Goal: Browse casually: Explore the website without a specific task or goal

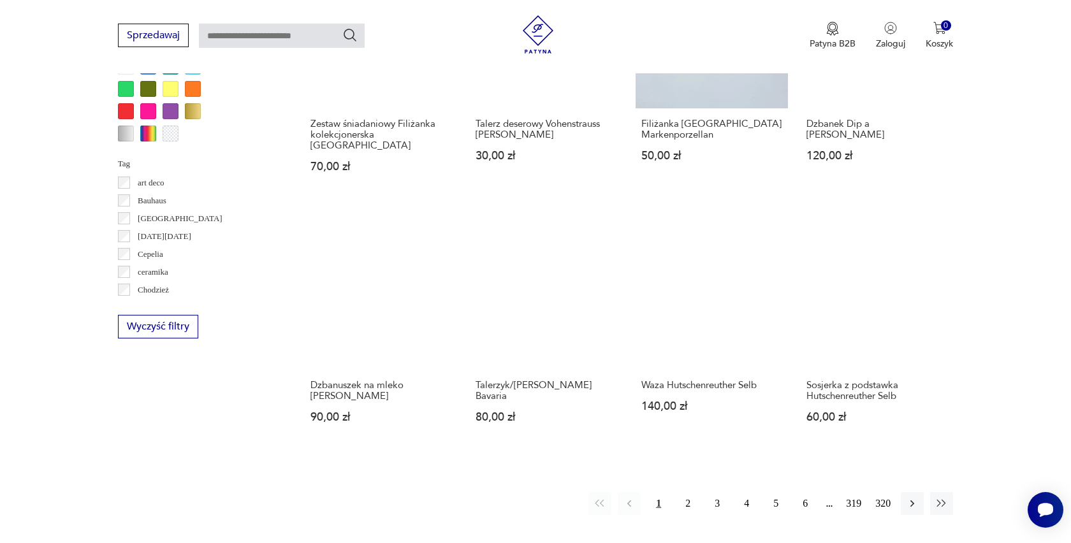
scroll to position [1156, 0]
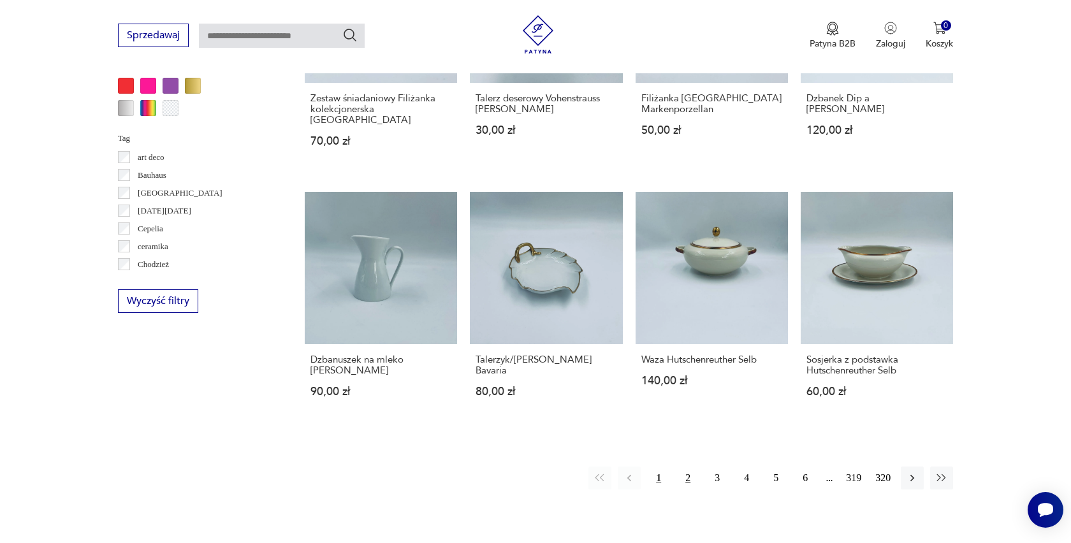
click at [689, 467] on button "2" at bounding box center [687, 478] width 23 height 23
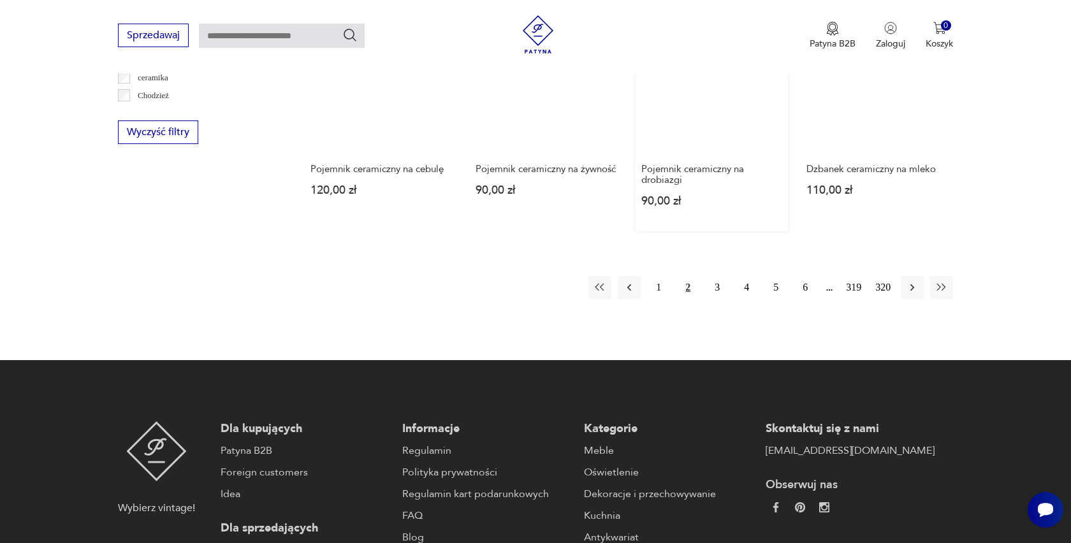
scroll to position [1327, 0]
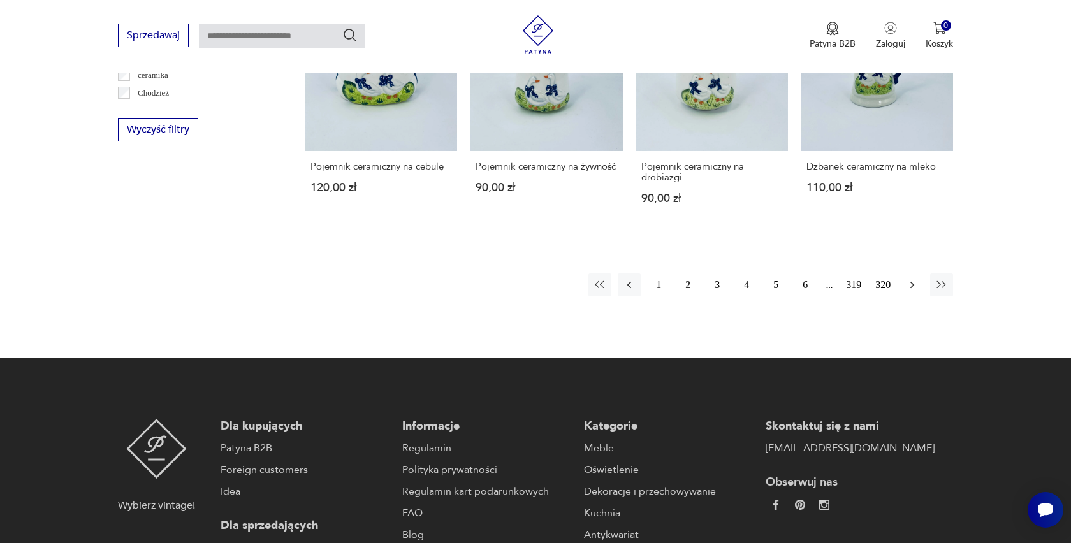
click at [908, 287] on icon "button" at bounding box center [912, 285] width 13 height 13
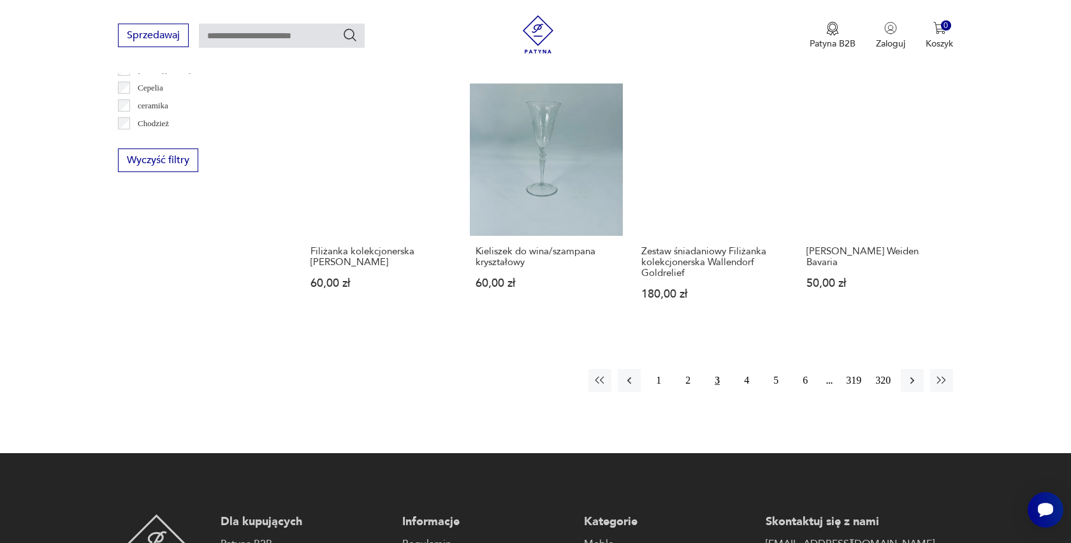
scroll to position [1300, 0]
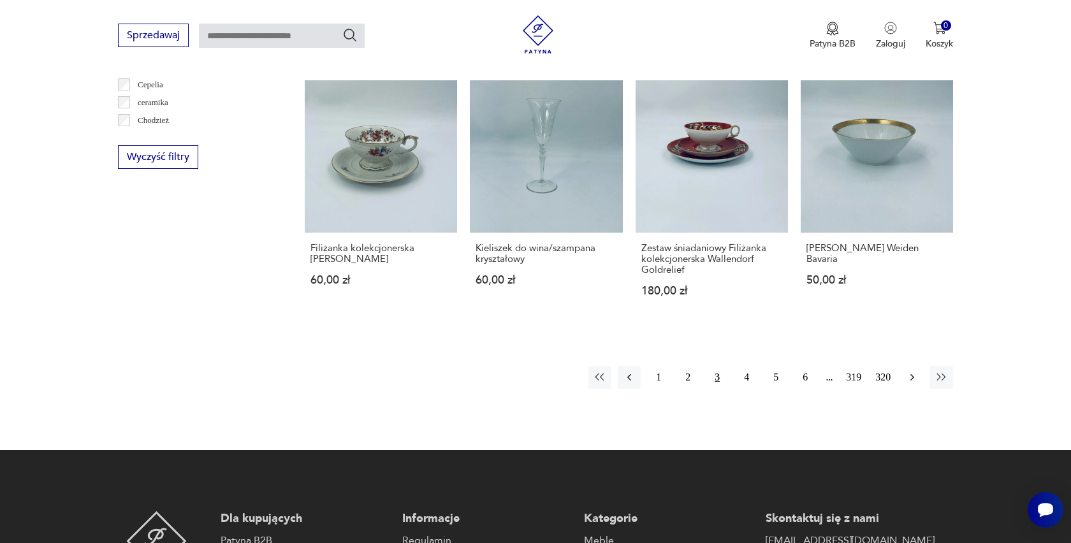
click at [908, 371] on icon "button" at bounding box center [912, 377] width 13 height 13
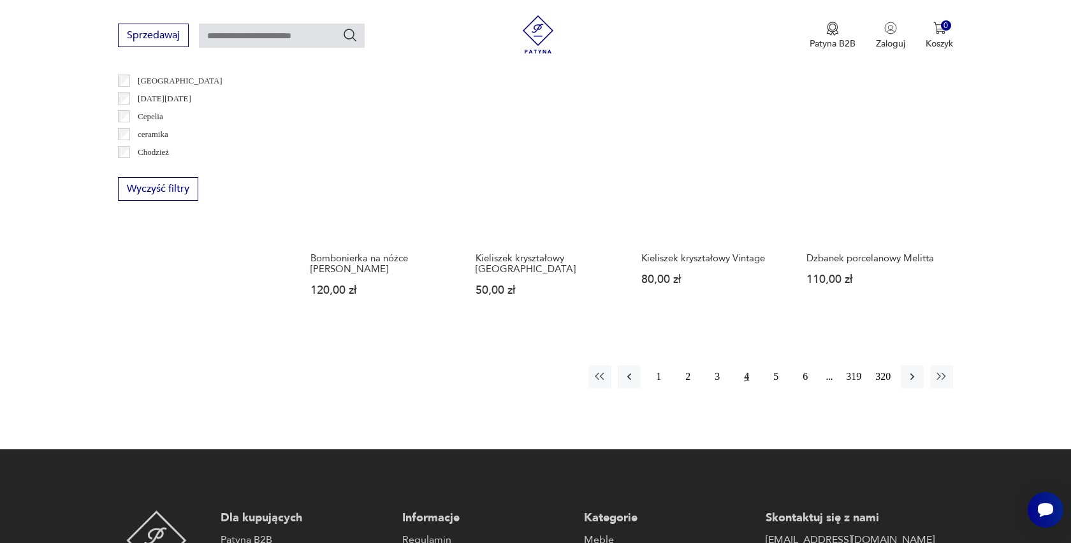
scroll to position [1270, 0]
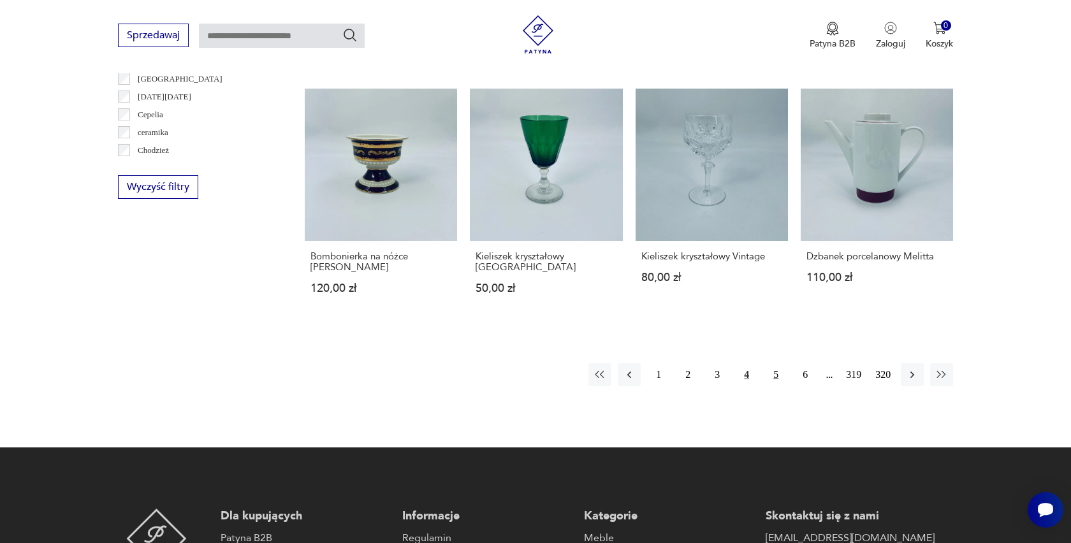
click at [772, 365] on button "5" at bounding box center [775, 374] width 23 height 23
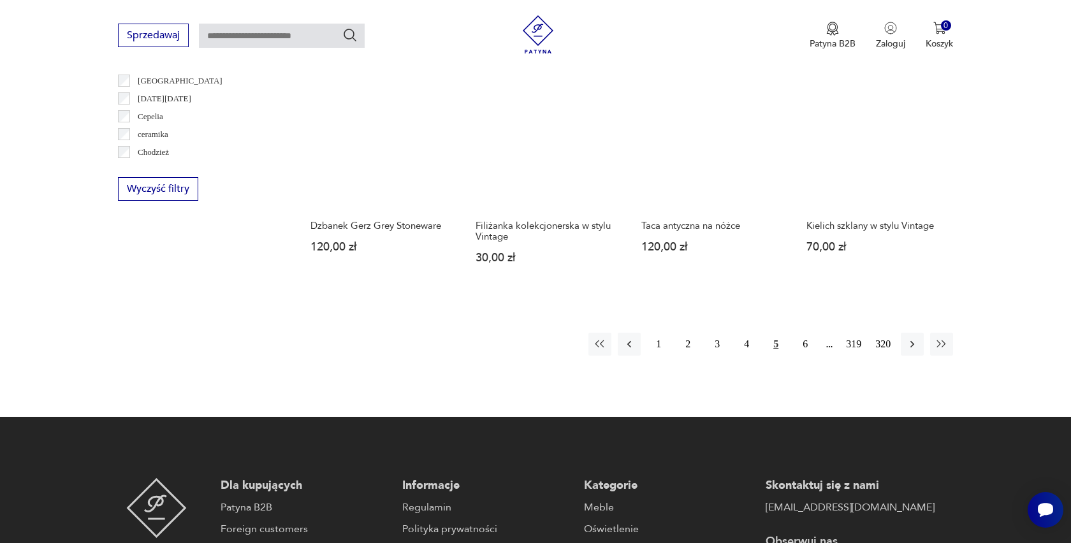
scroll to position [1269, 0]
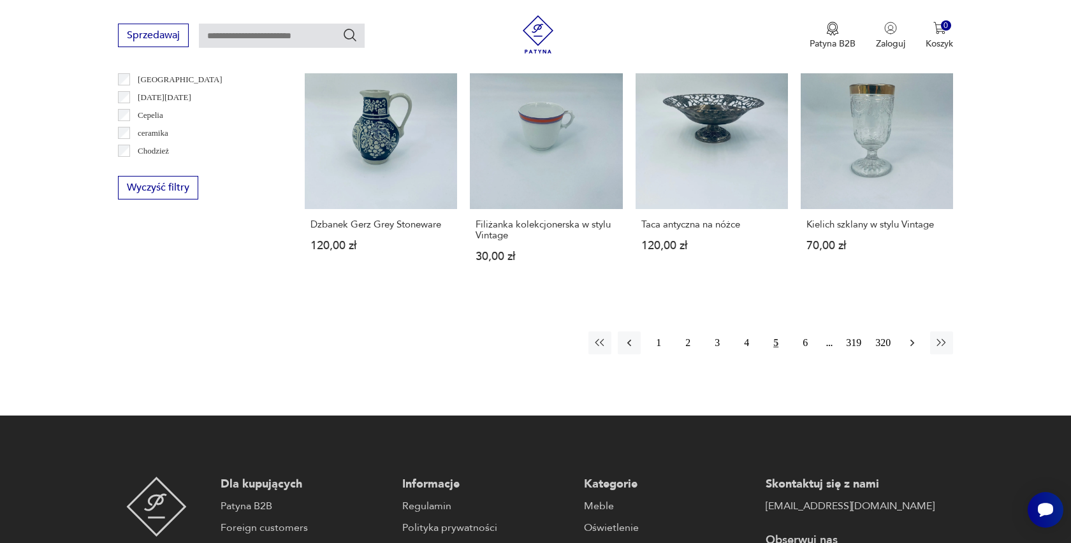
click at [913, 341] on icon "button" at bounding box center [912, 343] width 13 height 13
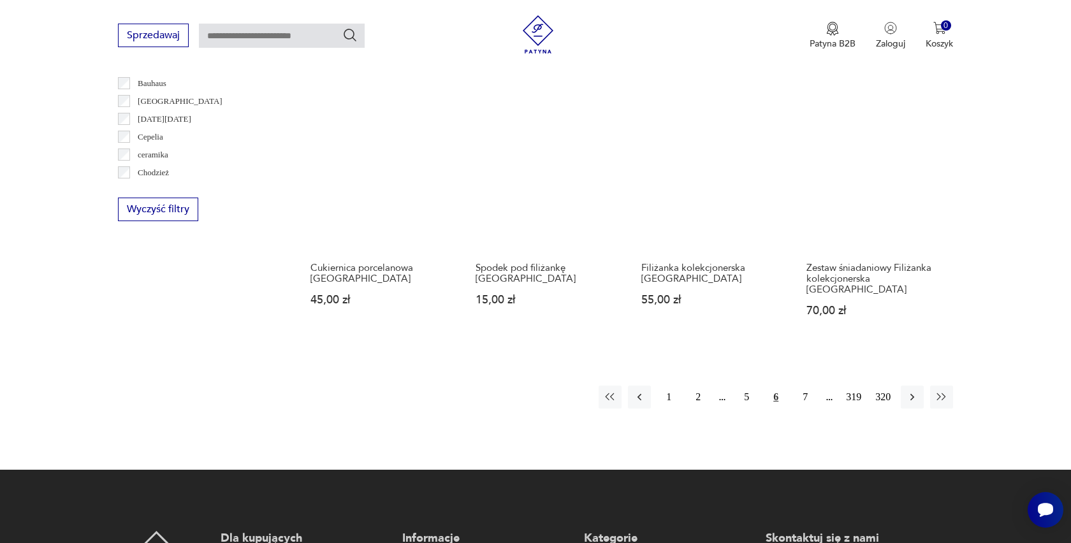
scroll to position [1249, 0]
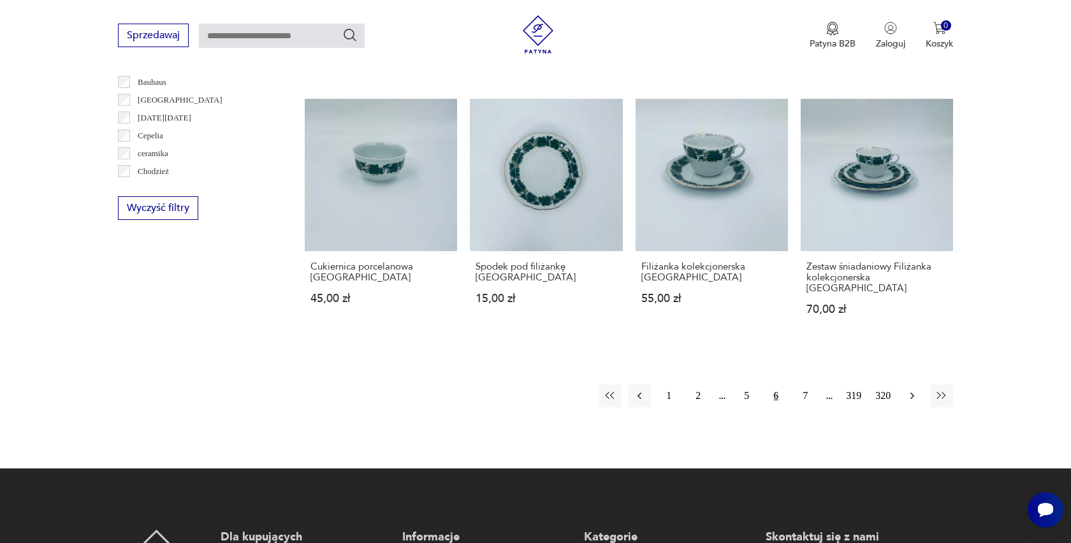
click at [914, 390] on icon "button" at bounding box center [912, 396] width 13 height 13
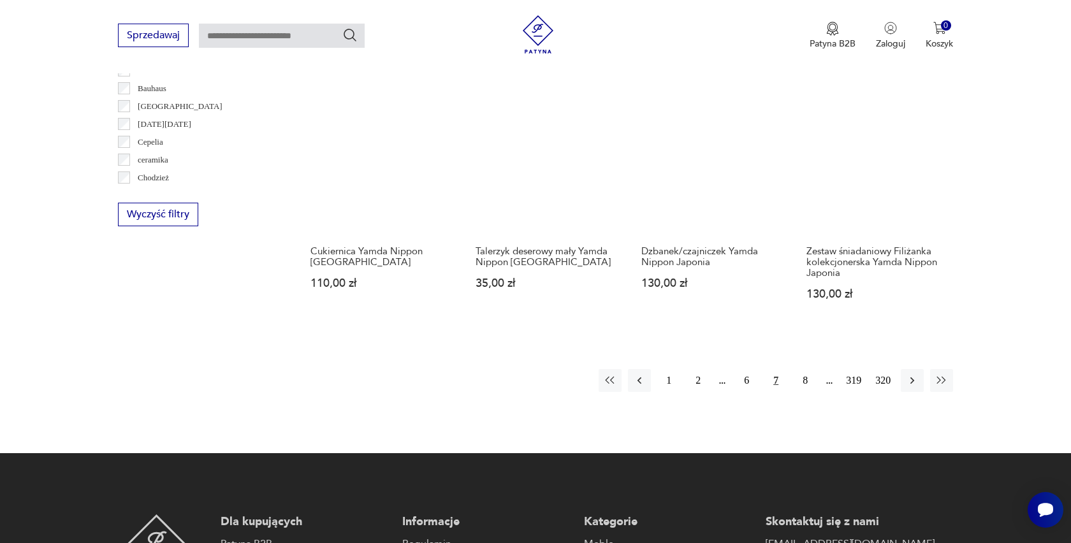
scroll to position [1244, 0]
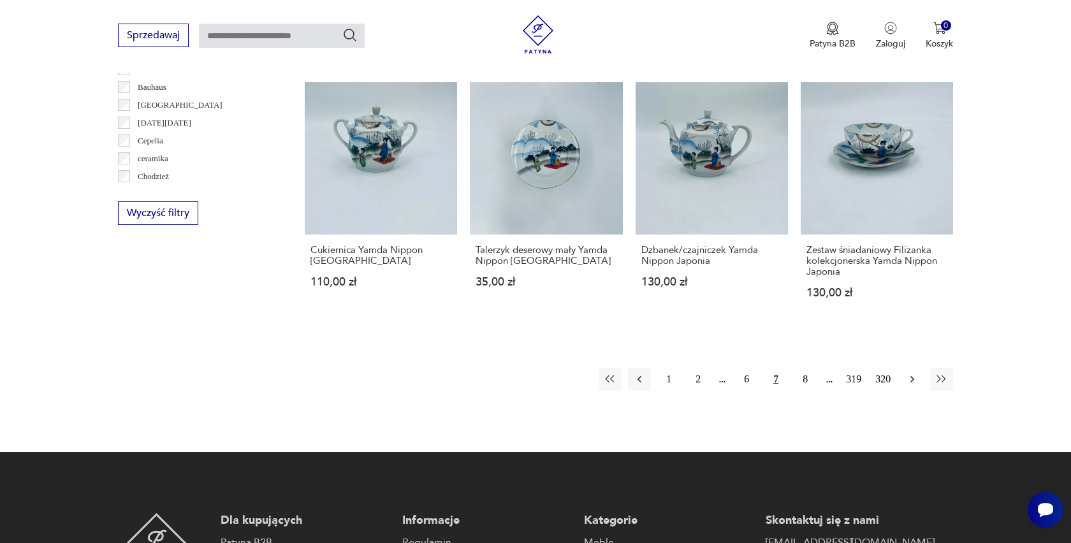
click at [911, 379] on icon "button" at bounding box center [912, 379] width 13 height 13
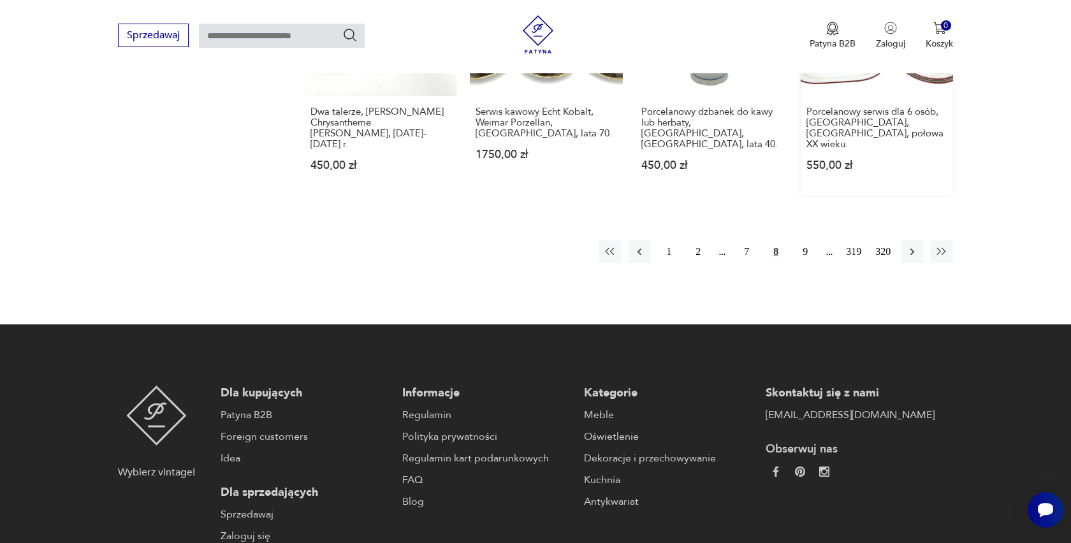
scroll to position [1446, 0]
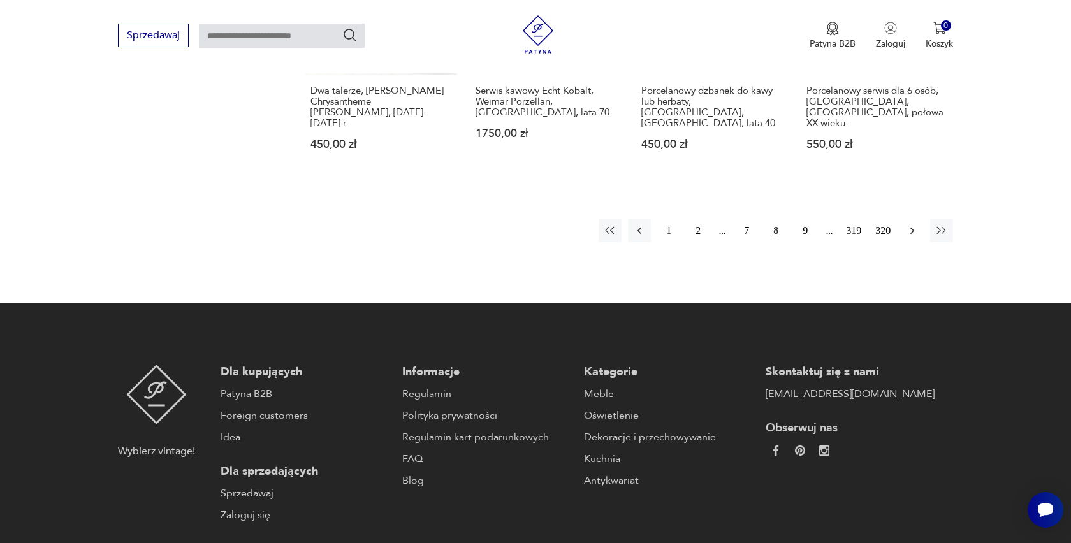
click at [913, 228] on icon "button" at bounding box center [912, 231] width 4 height 7
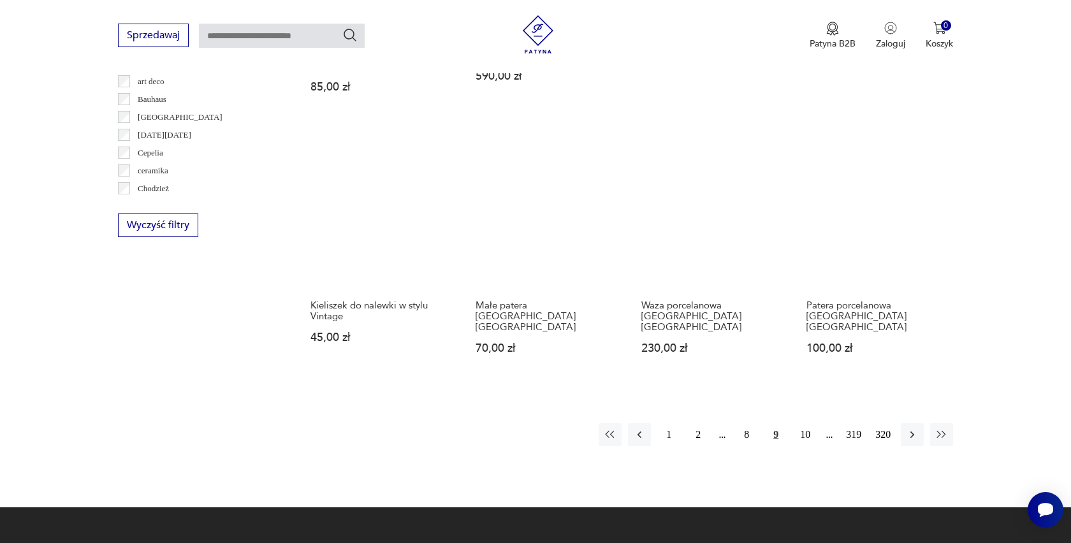
scroll to position [1233, 0]
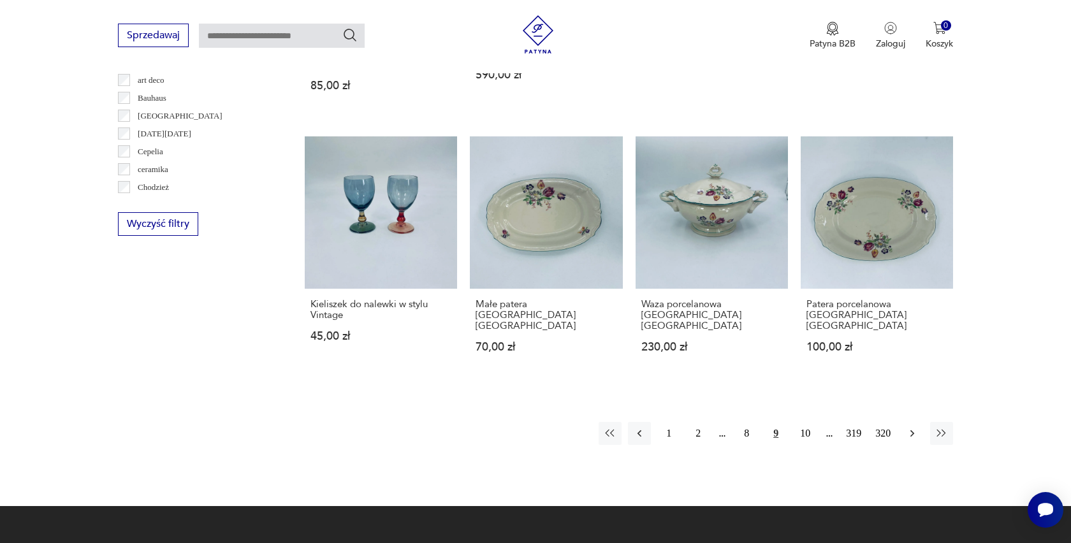
click at [912, 427] on icon "button" at bounding box center [912, 433] width 13 height 13
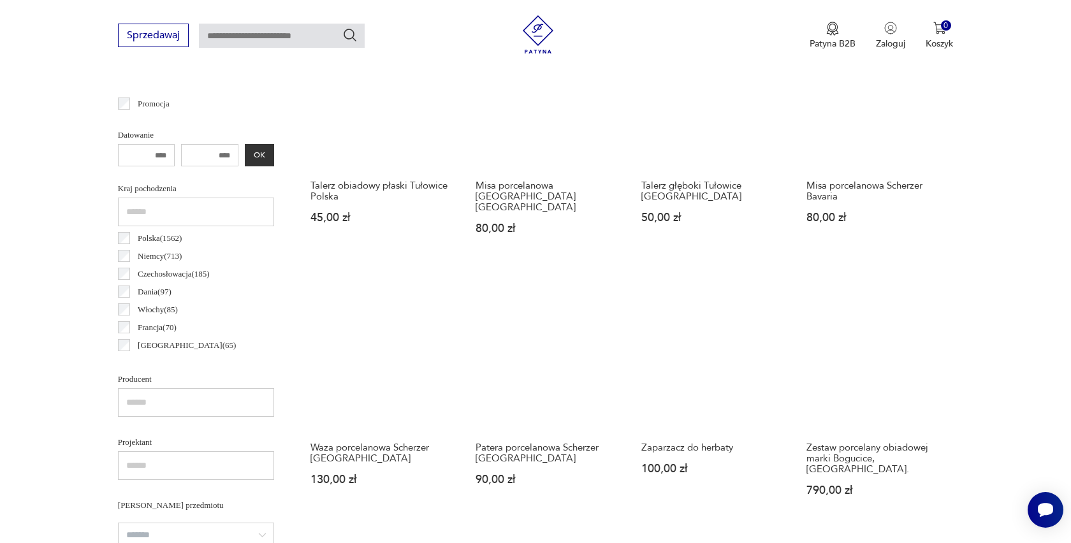
scroll to position [558, 0]
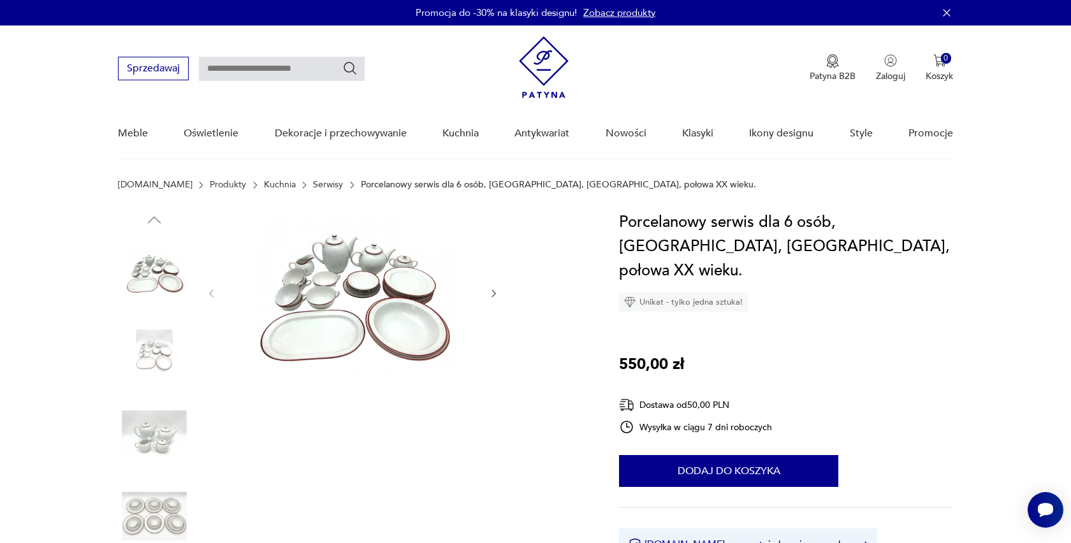
click at [340, 319] on img at bounding box center [352, 292] width 246 height 164
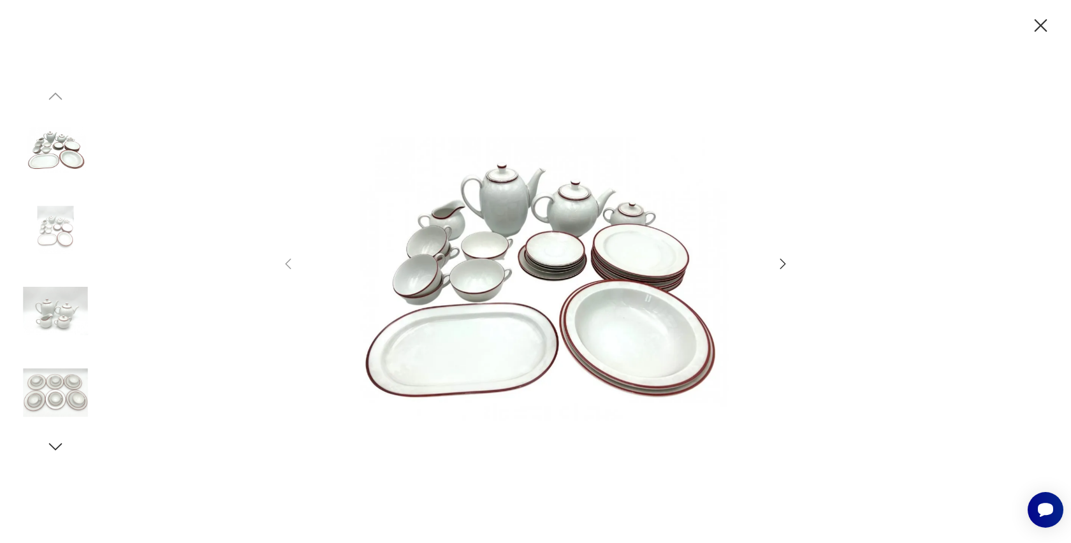
click at [781, 265] on icon "button" at bounding box center [782, 263] width 15 height 15
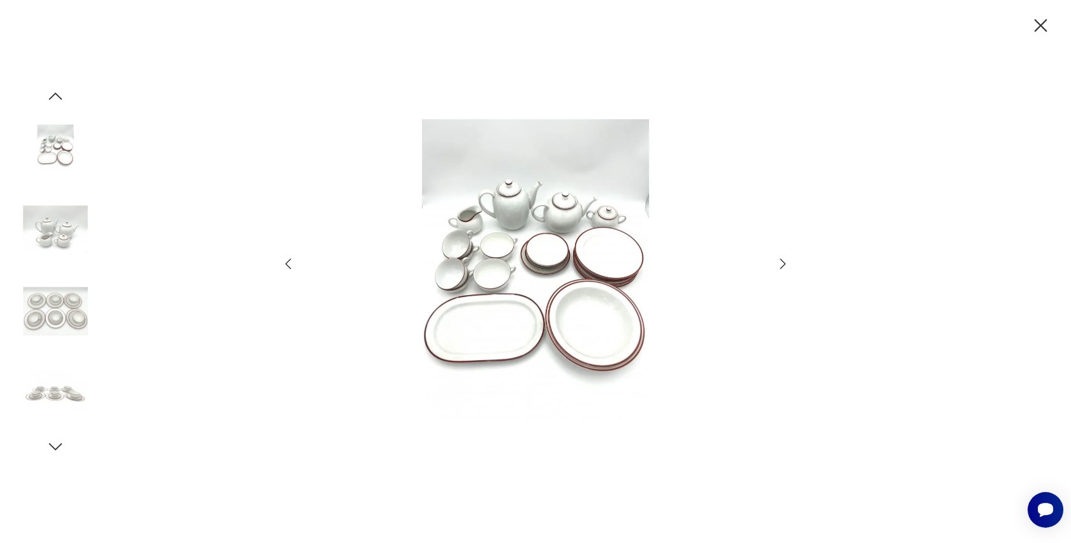
click at [781, 265] on icon "button" at bounding box center [782, 263] width 15 height 15
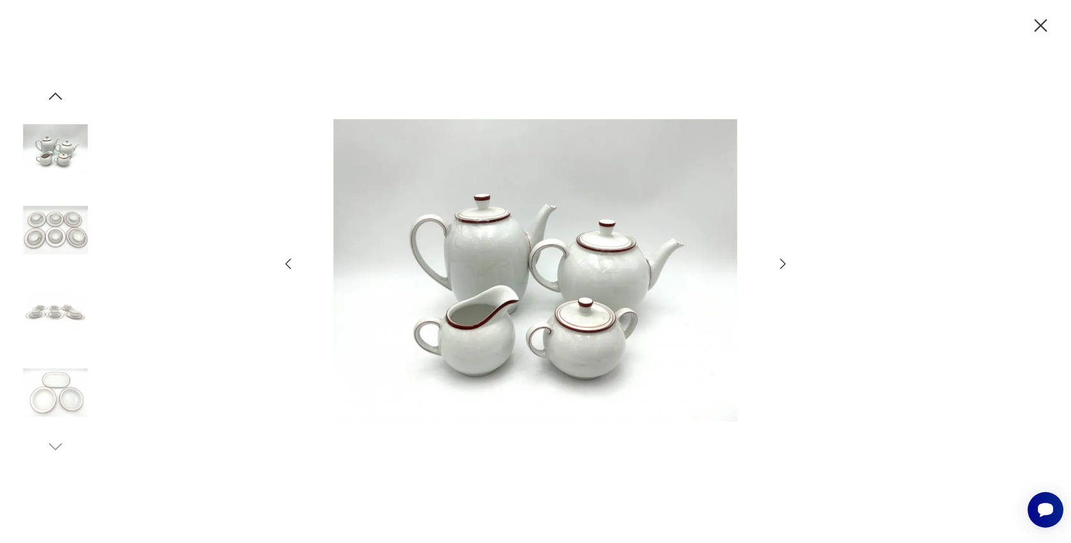
click at [781, 265] on icon "button" at bounding box center [782, 263] width 15 height 15
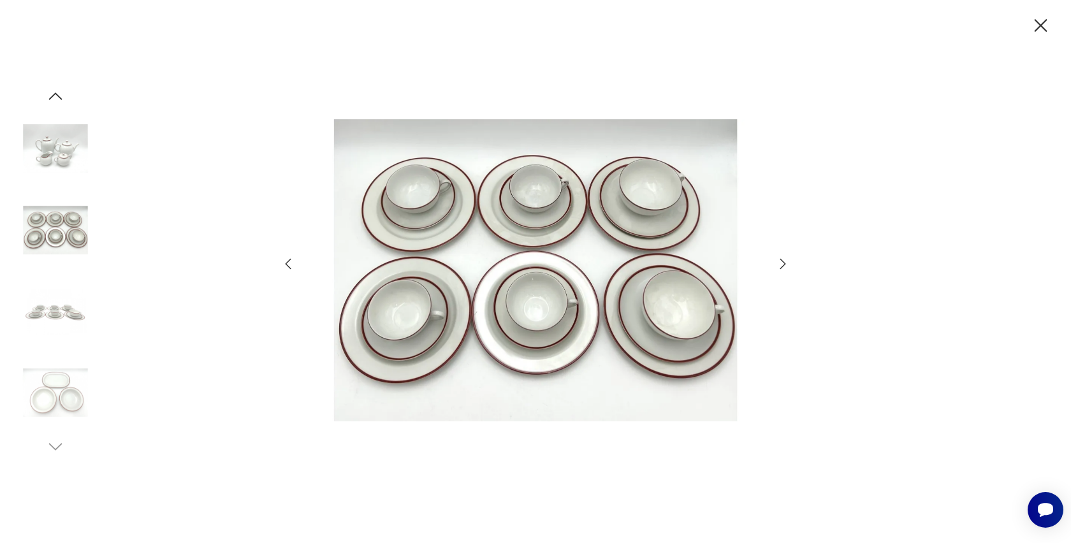
click at [781, 265] on icon "button" at bounding box center [782, 263] width 15 height 15
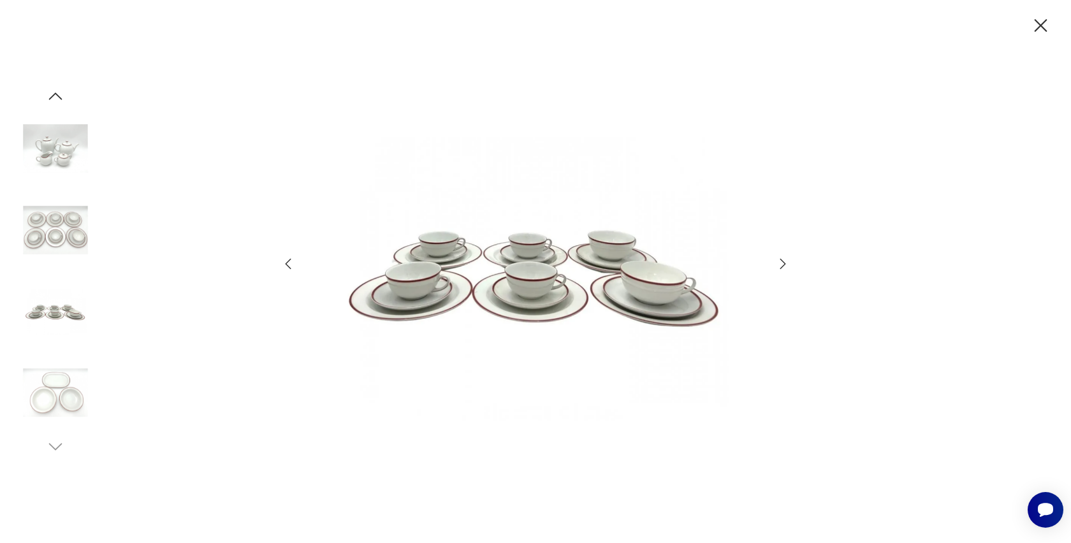
click at [781, 265] on icon "button" at bounding box center [782, 263] width 15 height 15
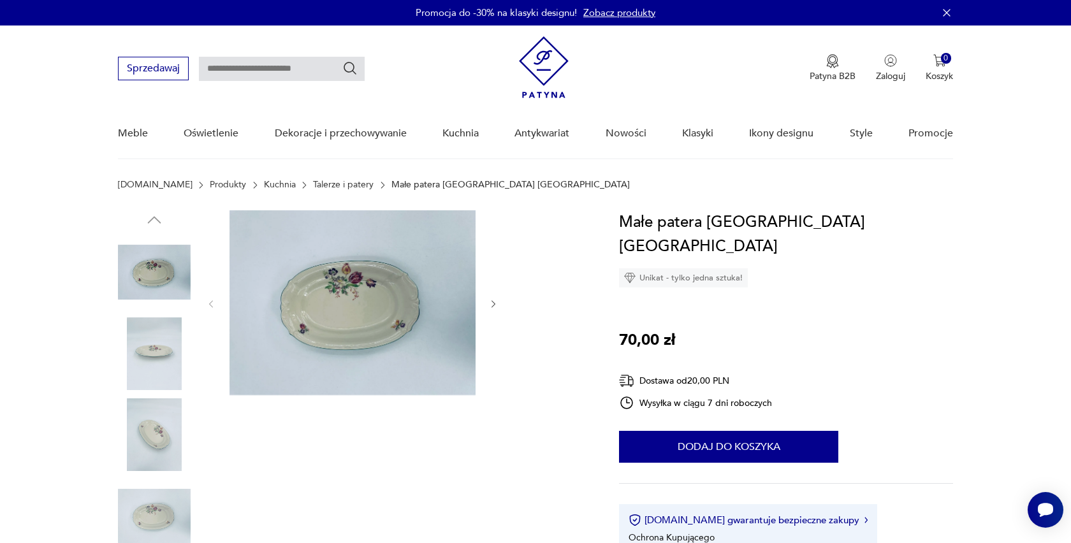
click at [313, 259] on img at bounding box center [352, 302] width 246 height 185
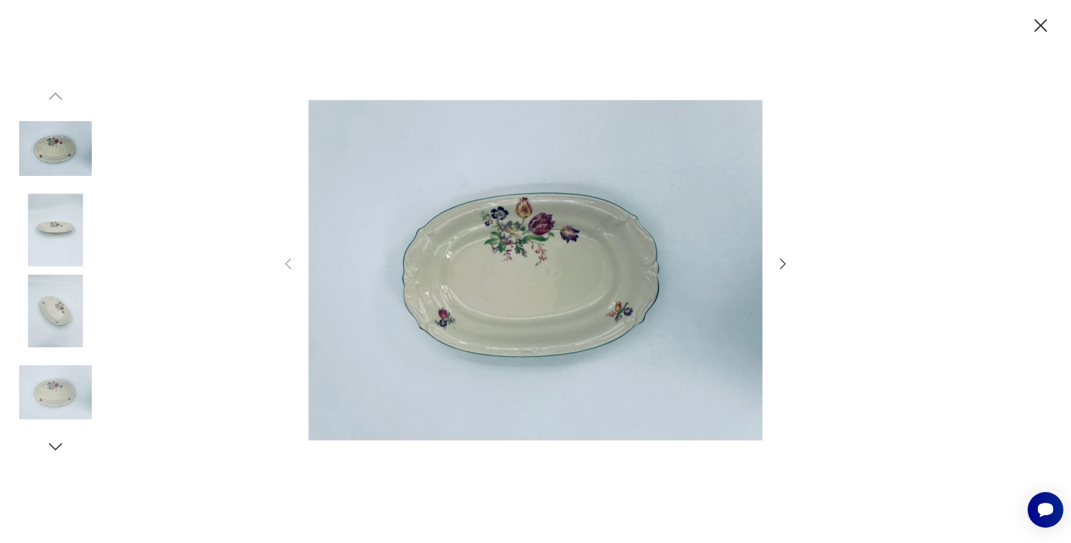
click at [787, 261] on icon "button" at bounding box center [782, 263] width 15 height 15
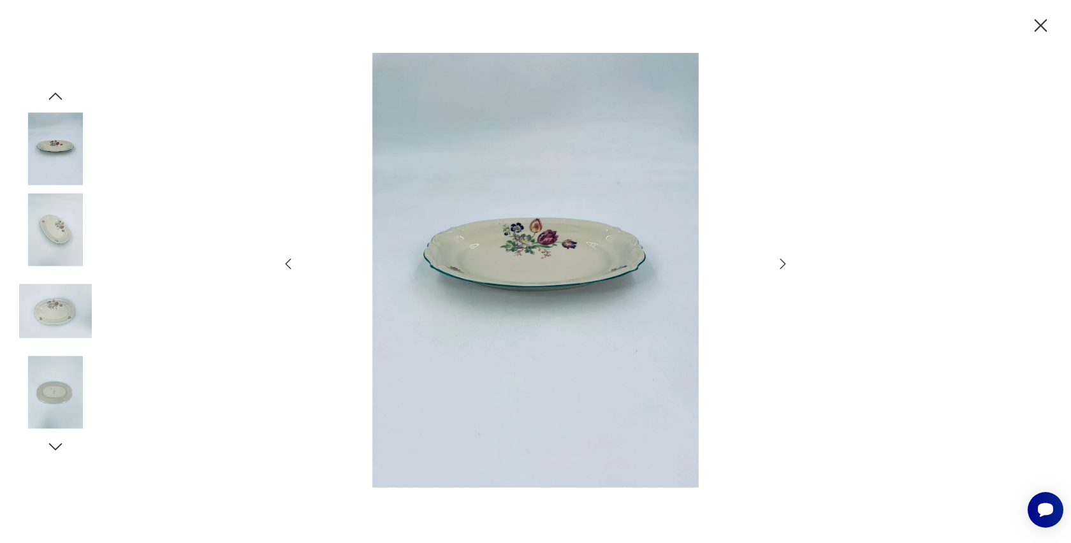
click at [775, 270] on div at bounding box center [535, 271] width 510 height 437
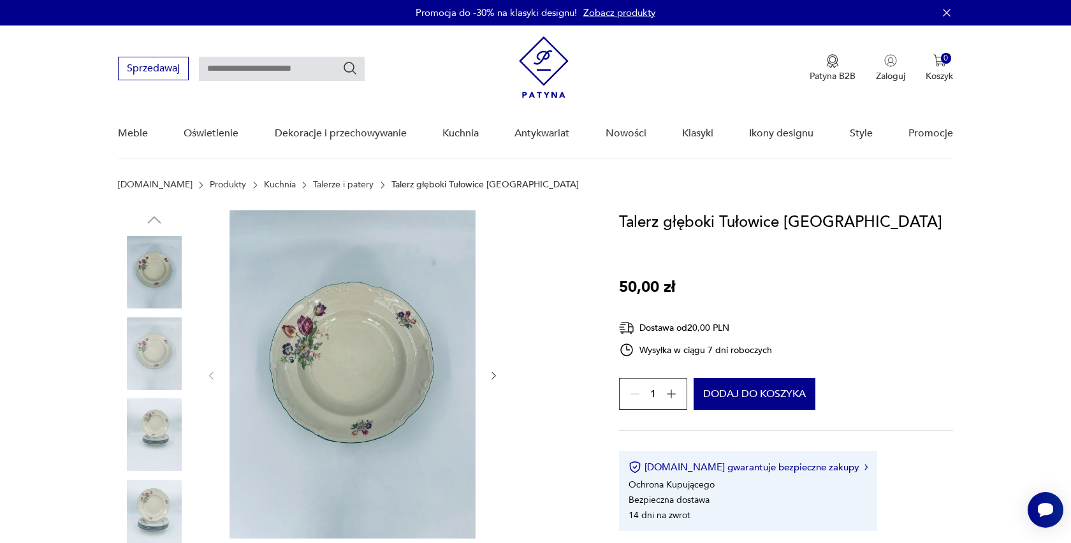
click at [307, 334] on img at bounding box center [352, 374] width 246 height 328
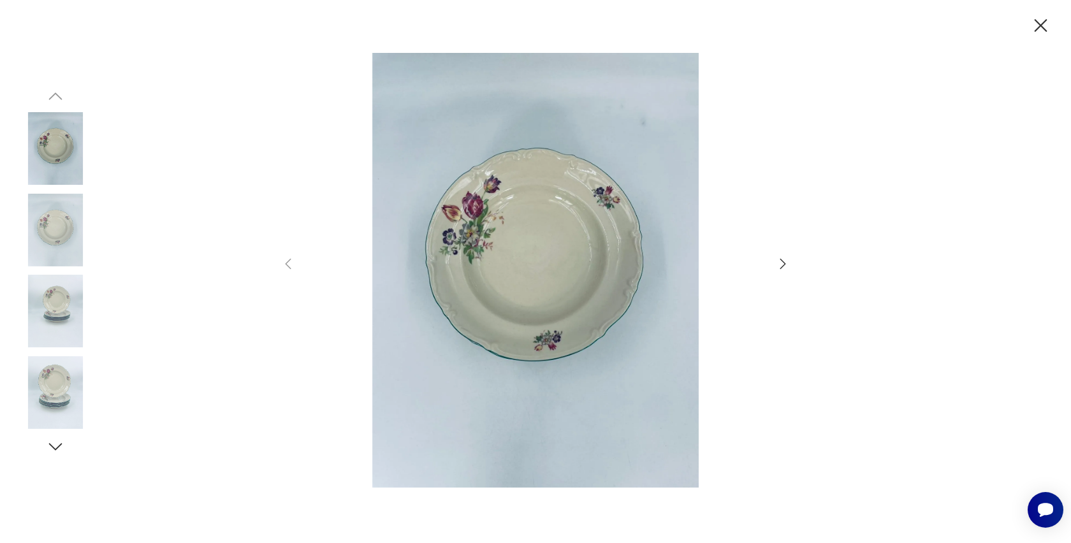
click at [783, 269] on icon "button" at bounding box center [782, 263] width 15 height 15
